Goal: Transaction & Acquisition: Purchase product/service

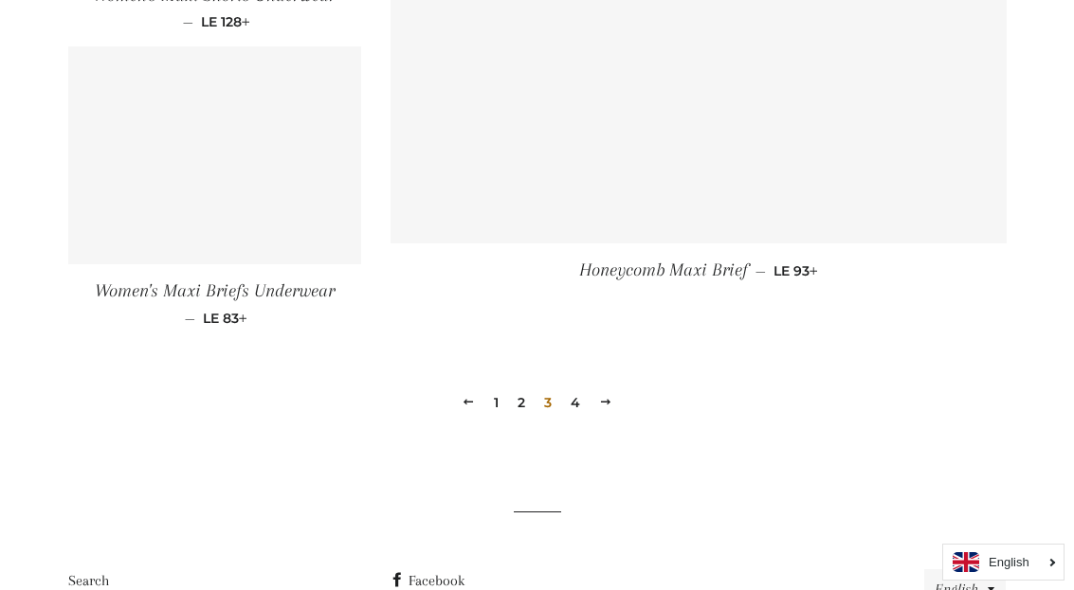
scroll to position [2876, 0]
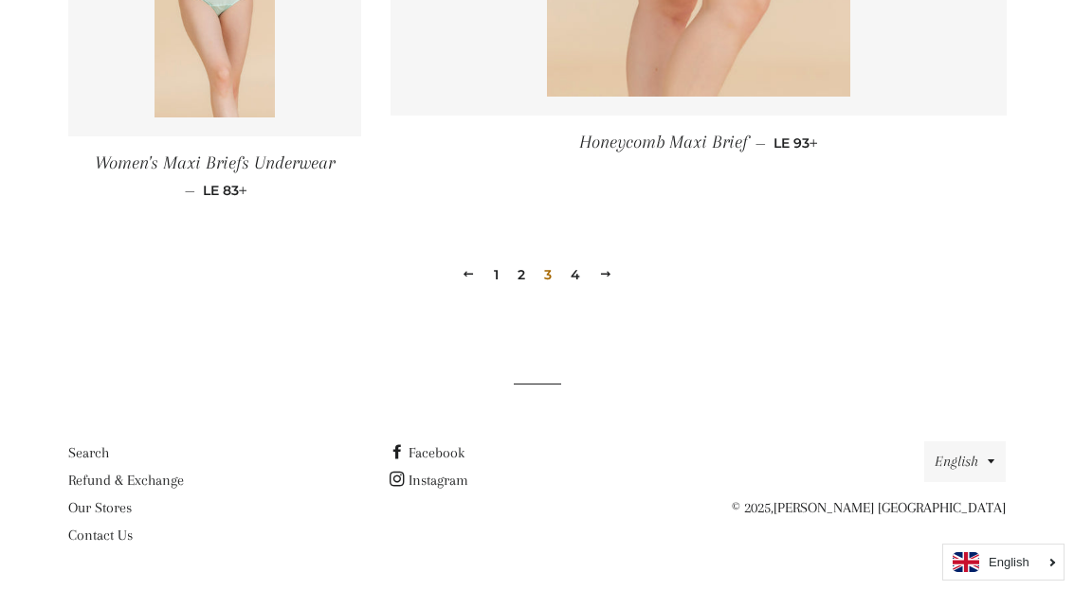
click at [602, 274] on span at bounding box center [605, 274] width 13 height 14
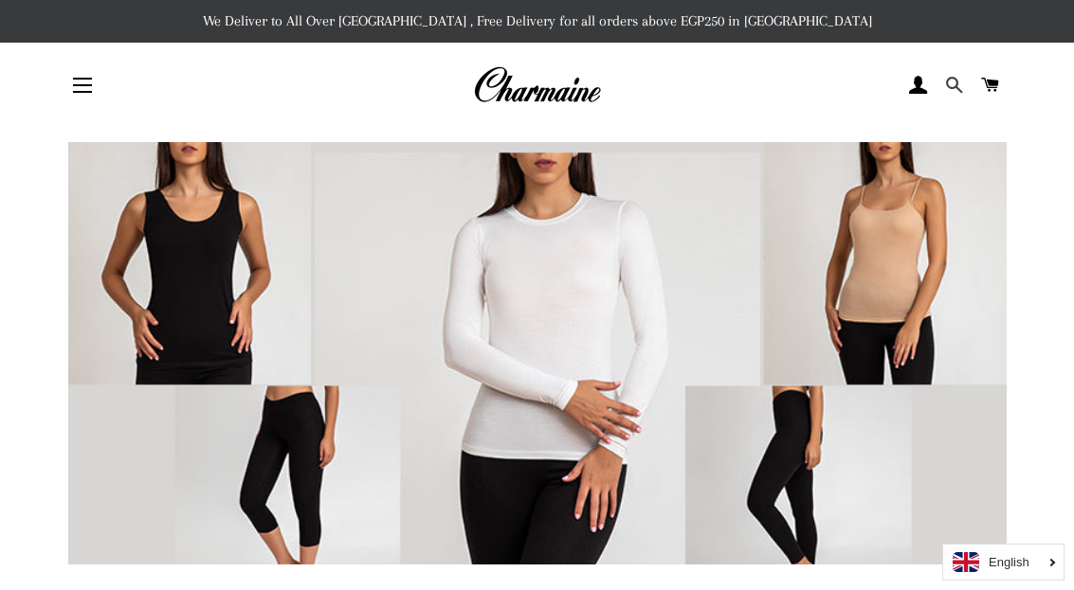
click at [956, 87] on span at bounding box center [954, 85] width 18 height 28
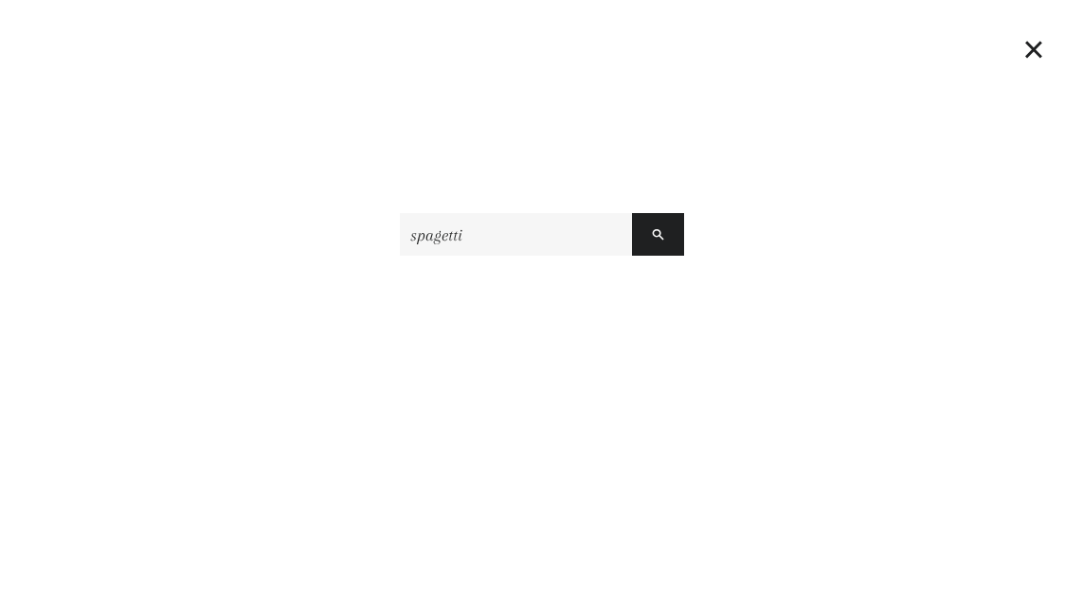
type input "spagetti"
click at [632, 213] on button "Search" at bounding box center [658, 234] width 52 height 43
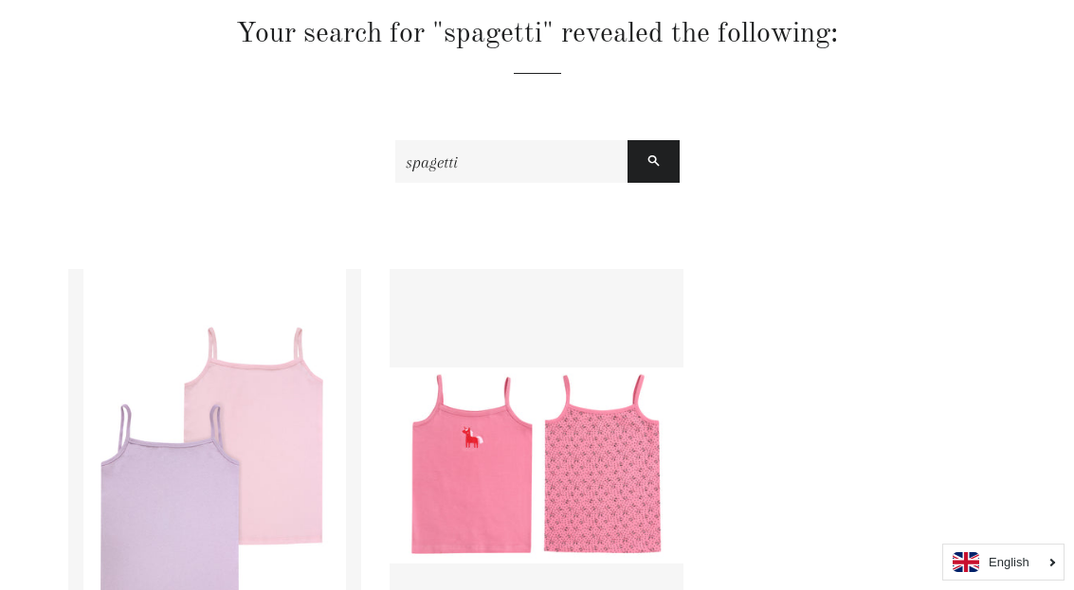
scroll to position [190, 0]
click at [200, 381] on img at bounding box center [214, 464] width 262 height 393
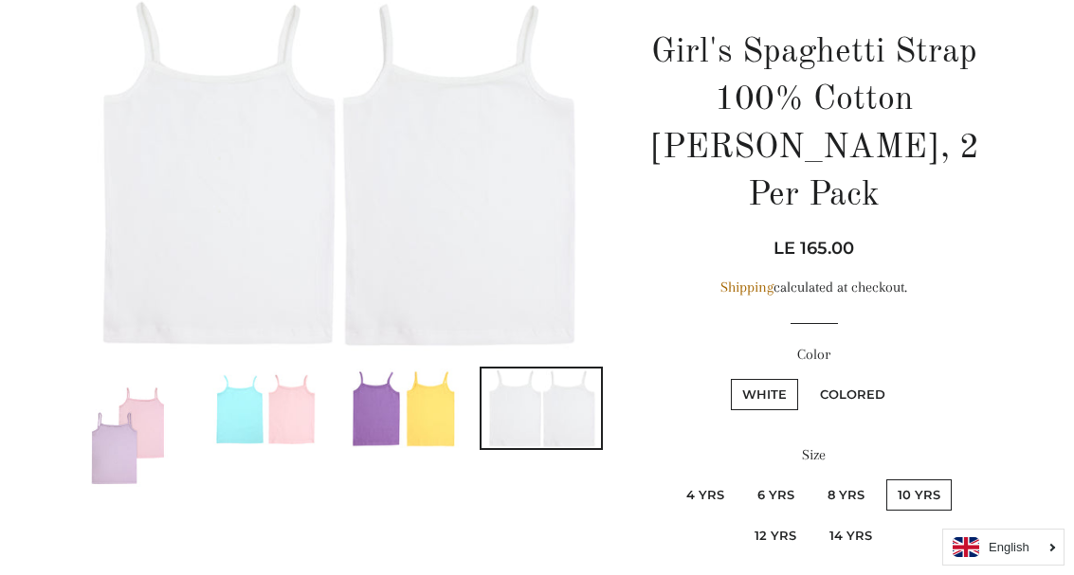
click at [866, 520] on label "14 Yrs" at bounding box center [850, 535] width 65 height 31
click at [816, 517] on Yrs "14 Yrs" at bounding box center [815, 517] width 1 height 1
radio Yrs "true"
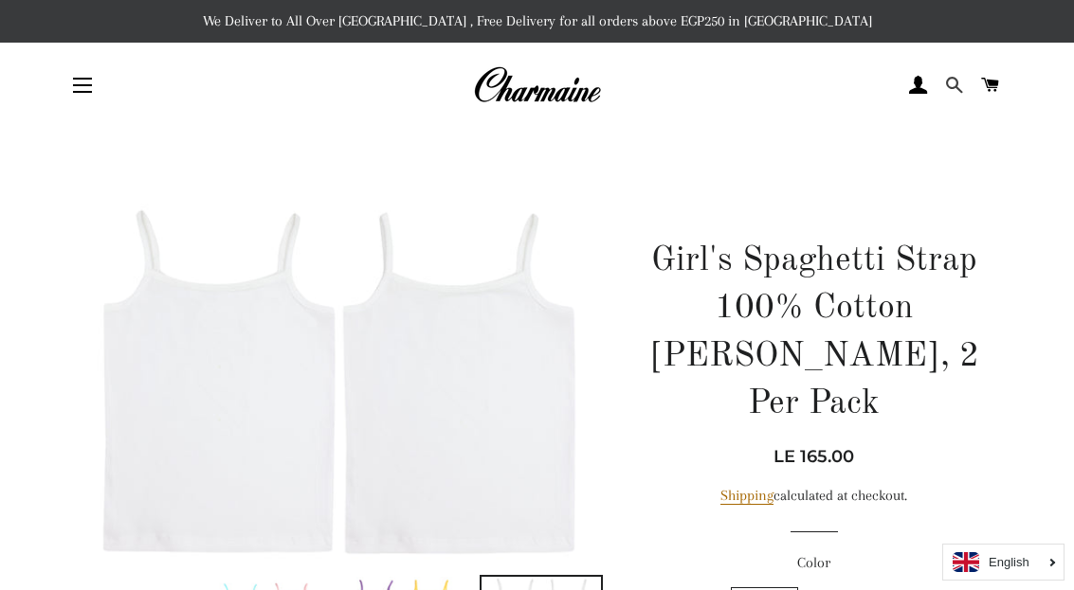
click at [945, 92] on span at bounding box center [954, 85] width 18 height 28
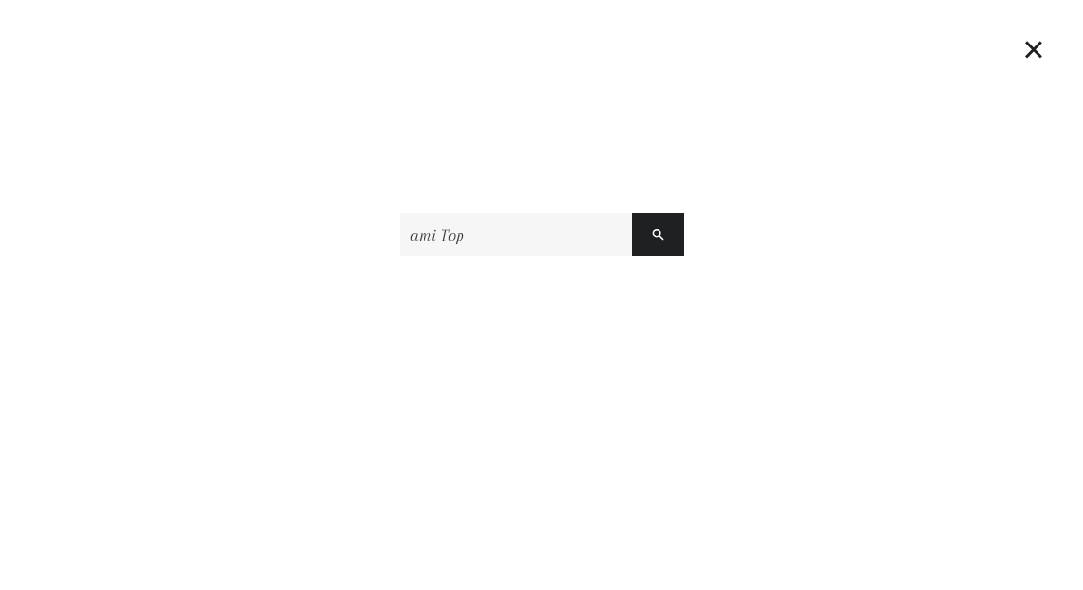
click at [411, 230] on input "ami Top" at bounding box center [516, 234] width 232 height 43
type input "cami Top"
click at [632, 213] on button "Search" at bounding box center [658, 234] width 52 height 43
